Goal: Transaction & Acquisition: Purchase product/service

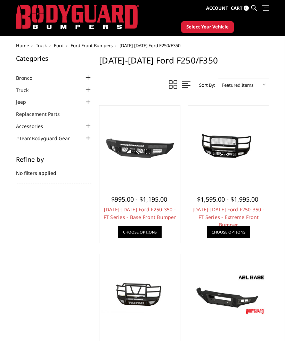
scroll to position [14, 0]
click at [85, 89] on div at bounding box center [88, 90] width 8 height 8
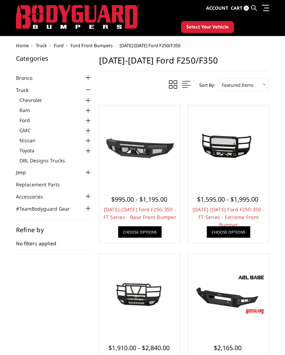
click at [83, 118] on link "Ford" at bounding box center [55, 120] width 73 height 7
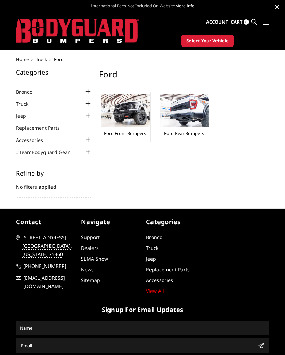
click at [129, 132] on link "Ford Front Bumpers" at bounding box center [125, 133] width 42 height 6
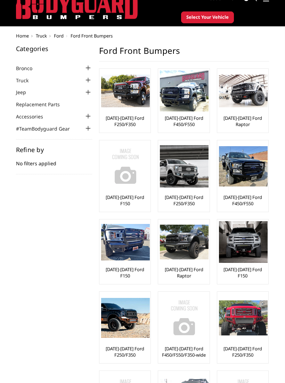
scroll to position [24, 0]
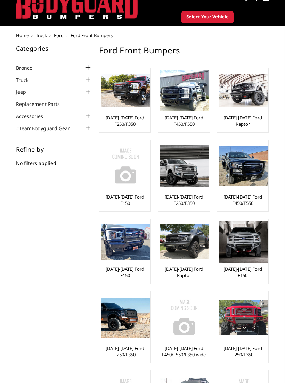
click at [183, 187] on img at bounding box center [184, 166] width 49 height 42
